Goal: Task Accomplishment & Management: Use online tool/utility

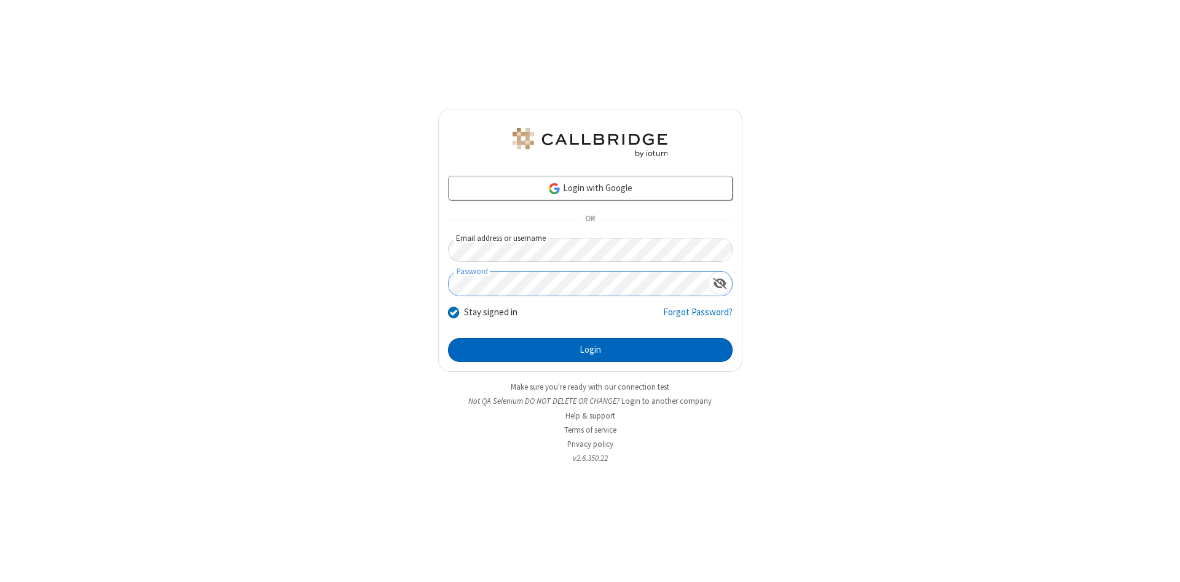
click at [590, 350] on button "Login" at bounding box center [590, 350] width 285 height 25
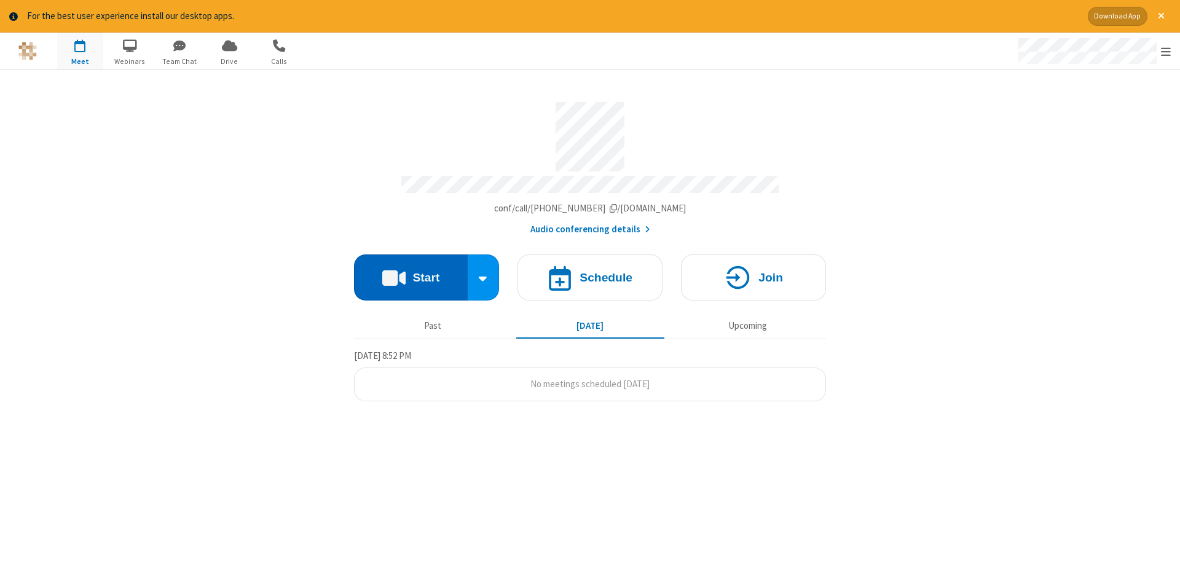
click at [411, 273] on button "Start" at bounding box center [411, 278] width 114 height 46
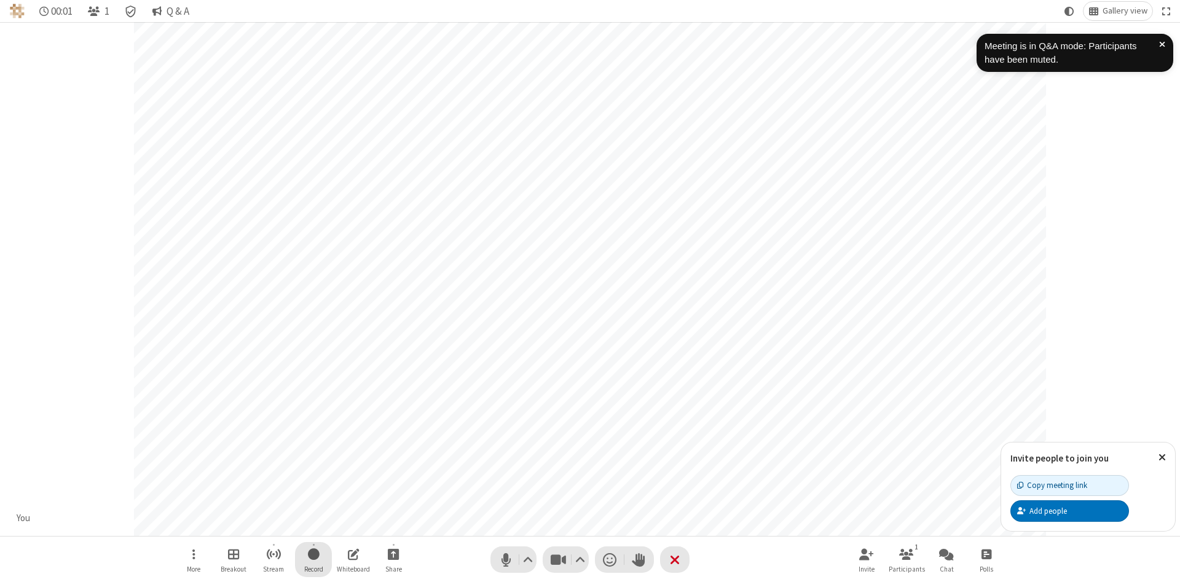
click at [314, 560] on span "Start recording" at bounding box center [314, 554] width 12 height 15
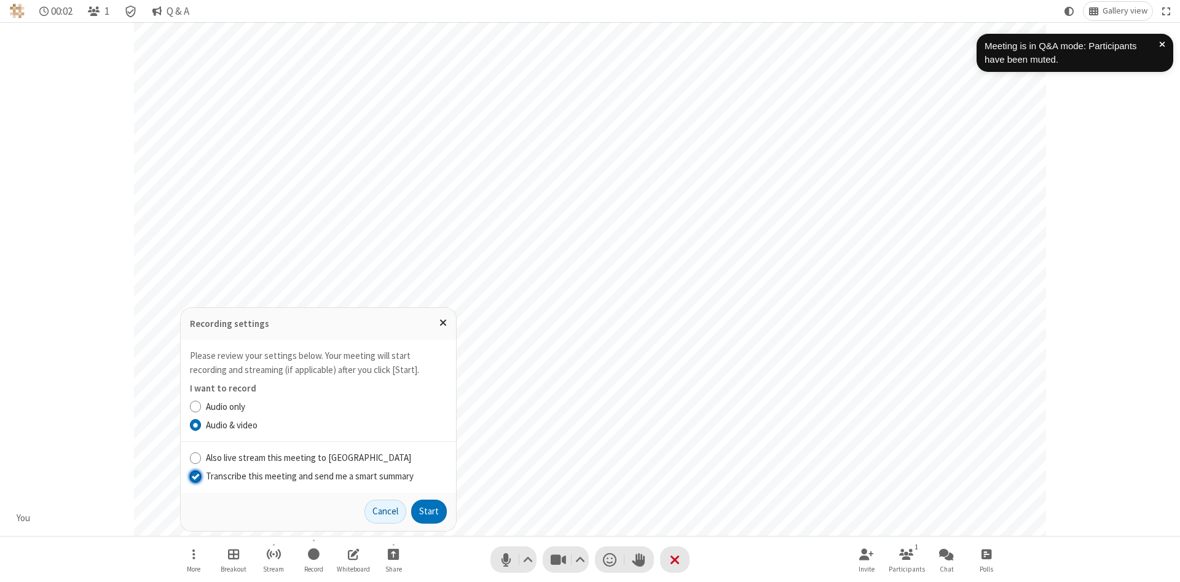
click at [195, 476] on input "Transcribe this meeting and send me a smart summary" at bounding box center [196, 476] width 12 height 13
click at [429, 512] on button "Start" at bounding box center [429, 512] width 36 height 25
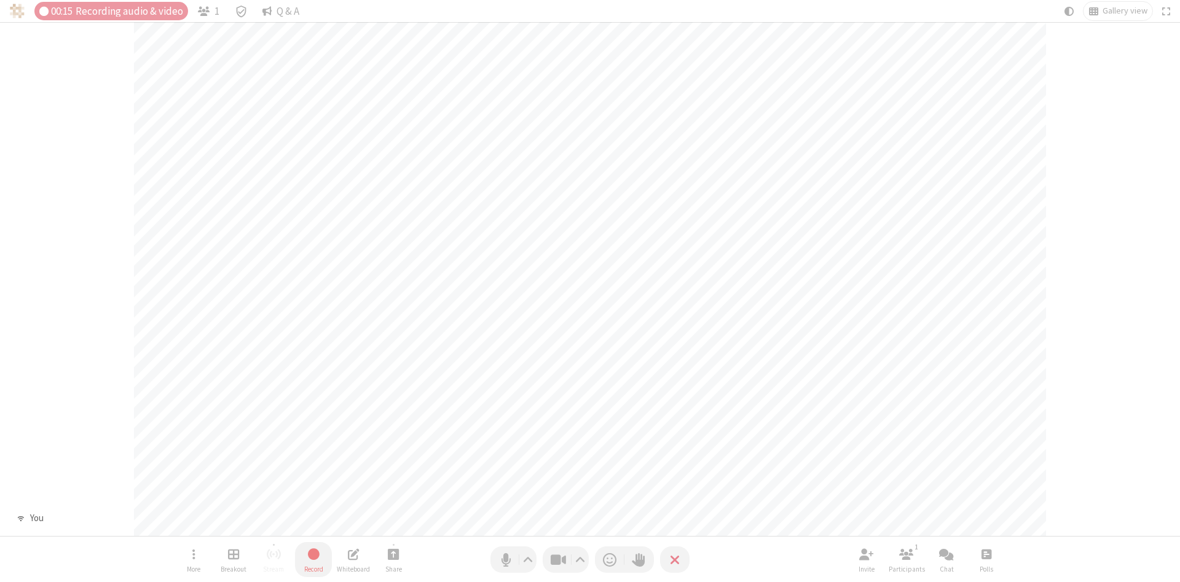
click at [314, 560] on span "Stop recording" at bounding box center [314, 554] width 14 height 15
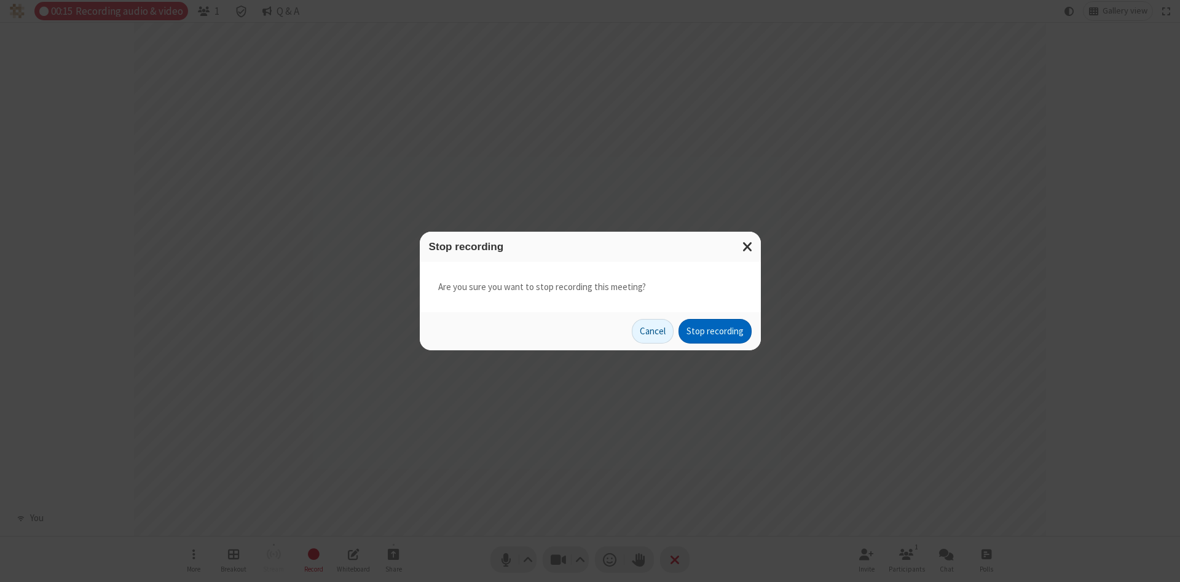
click at [715, 331] on button "Stop recording" at bounding box center [715, 331] width 73 height 25
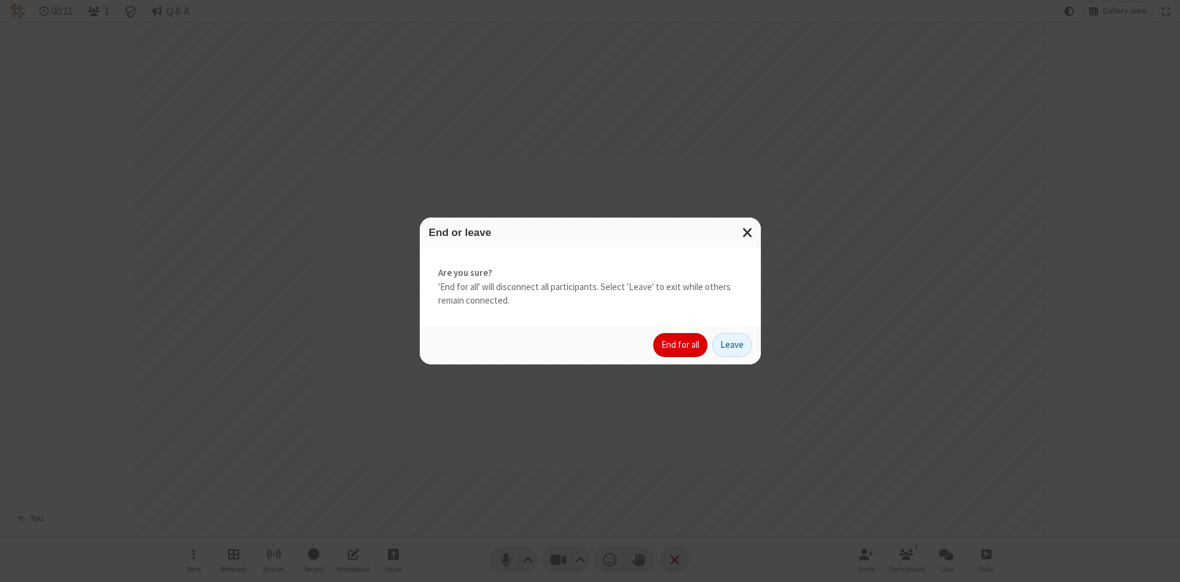
click at [681, 345] on button "End for all" at bounding box center [681, 345] width 54 height 25
